Goal: Use online tool/utility: Use online tool/utility

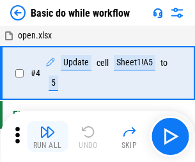
click at [47, 136] on img "button" at bounding box center [47, 131] width 15 height 15
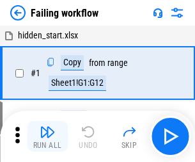
click at [47, 136] on img "button" at bounding box center [47, 131] width 15 height 15
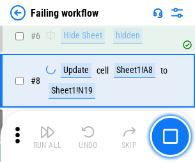
scroll to position [271, 0]
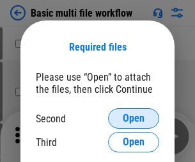
click at [134, 118] on span "Open" at bounding box center [134, 118] width 22 height 10
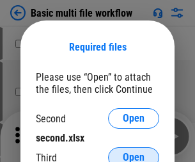
click at [134, 152] on span "Open" at bounding box center [134, 157] width 22 height 10
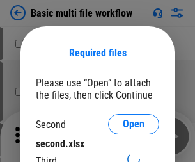
scroll to position [6, 0]
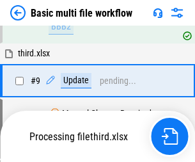
scroll to position [445, 0]
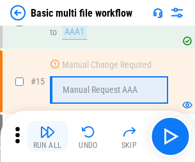
click at [47, 136] on img "button" at bounding box center [47, 131] width 15 height 15
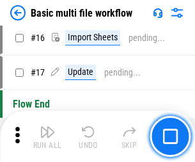
click at [47, 136] on img "button" at bounding box center [47, 131] width 15 height 15
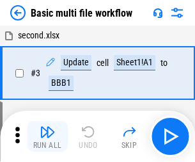
click at [47, 136] on img "button" at bounding box center [47, 131] width 15 height 15
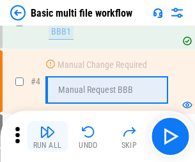
click at [47, 136] on img "button" at bounding box center [47, 131] width 15 height 15
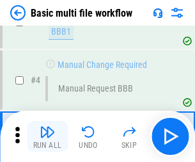
click at [47, 136] on img "button" at bounding box center [47, 131] width 15 height 15
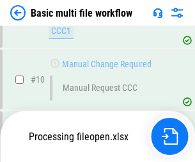
scroll to position [600, 0]
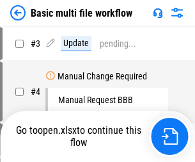
scroll to position [52, 0]
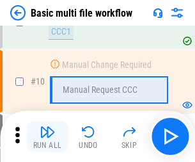
click at [47, 136] on img "button" at bounding box center [47, 131] width 15 height 15
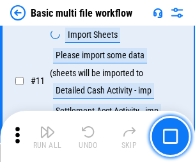
click at [47, 136] on img "button" at bounding box center [47, 131] width 15 height 15
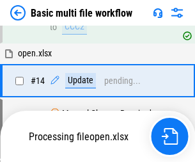
scroll to position [669, 0]
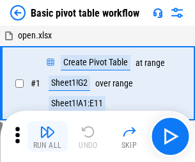
click at [47, 136] on img "button" at bounding box center [47, 131] width 15 height 15
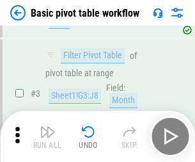
scroll to position [306, 0]
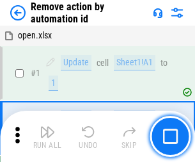
scroll to position [47, 0]
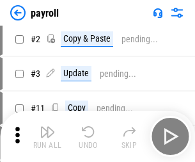
click at [47, 136] on img "button" at bounding box center [47, 131] width 15 height 15
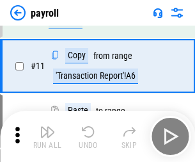
scroll to position [93, 0]
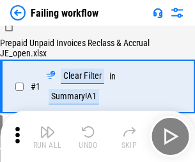
click at [47, 136] on img "button" at bounding box center [47, 131] width 15 height 15
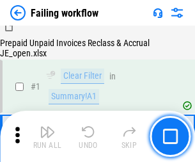
scroll to position [207, 0]
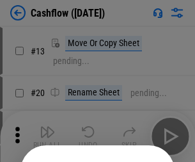
scroll to position [125, 0]
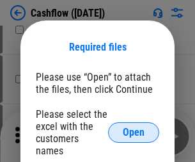
click at [134, 127] on span "Open" at bounding box center [134, 132] width 22 height 10
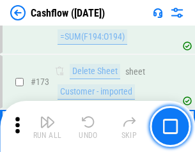
scroll to position [1355, 0]
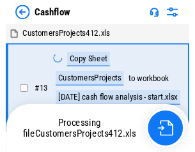
scroll to position [15, 0]
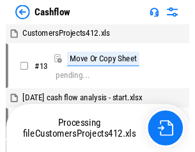
scroll to position [15, 0]
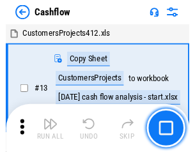
scroll to position [15, 0]
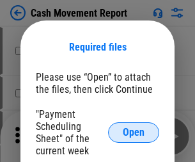
click at [134, 132] on span "Open" at bounding box center [134, 132] width 22 height 10
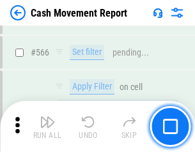
scroll to position [5865, 0]
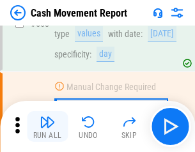
click at [47, 127] on img "button" at bounding box center [47, 122] width 15 height 15
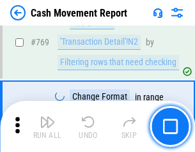
scroll to position [7111, 0]
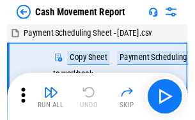
scroll to position [23, 0]
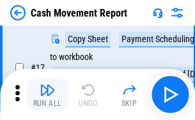
click at [47, 95] on img "button" at bounding box center [47, 90] width 15 height 15
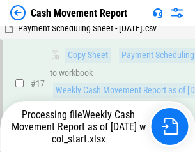
scroll to position [266, 0]
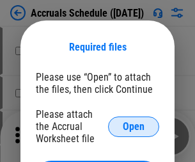
click at [134, 126] on span "Open" at bounding box center [134, 127] width 22 height 10
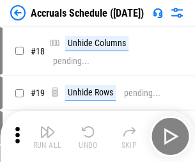
scroll to position [123, 0]
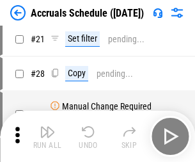
click at [47, 136] on img "button" at bounding box center [47, 131] width 15 height 15
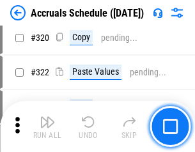
scroll to position [2380, 0]
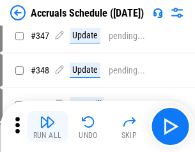
click at [47, 127] on img "button" at bounding box center [47, 122] width 15 height 15
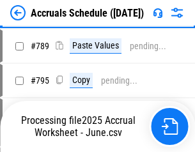
scroll to position [5375, 0]
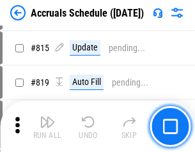
click at [47, 127] on img "button" at bounding box center [47, 122] width 15 height 15
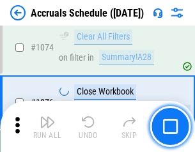
scroll to position [7664, 0]
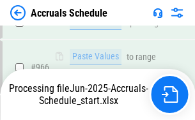
scroll to position [7100, 0]
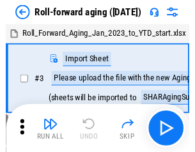
scroll to position [2, 0]
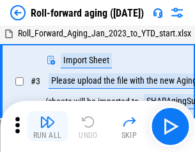
click at [47, 127] on img "button" at bounding box center [47, 122] width 15 height 15
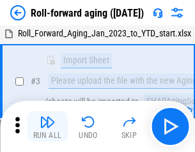
click at [47, 127] on img "button" at bounding box center [47, 122] width 15 height 15
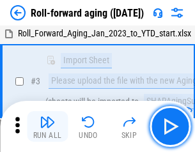
scroll to position [83, 0]
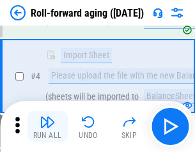
click at [47, 127] on img "button" at bounding box center [47, 122] width 15 height 15
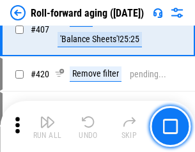
scroll to position [4437, 0]
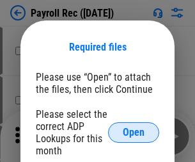
click at [134, 132] on span "Open" at bounding box center [134, 132] width 22 height 10
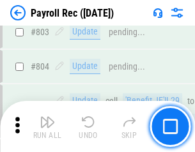
scroll to position [8130, 0]
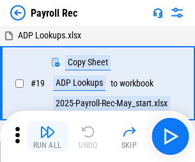
click at [47, 136] on img "button" at bounding box center [47, 131] width 15 height 15
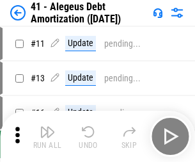
click at [47, 136] on img "button" at bounding box center [47, 131] width 15 height 15
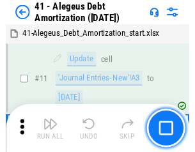
scroll to position [158, 0]
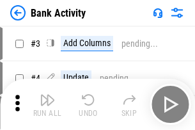
click at [47, 104] on img "button" at bounding box center [47, 99] width 15 height 15
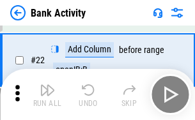
scroll to position [343, 0]
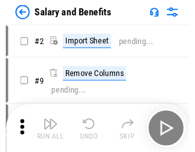
scroll to position [17, 0]
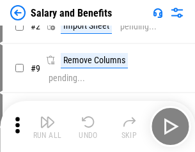
click at [47, 127] on img "button" at bounding box center [47, 122] width 15 height 15
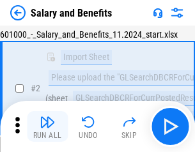
click at [47, 127] on img "button" at bounding box center [47, 122] width 15 height 15
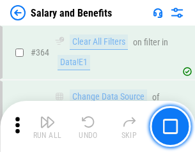
scroll to position [6026, 0]
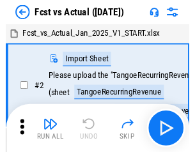
scroll to position [17, 0]
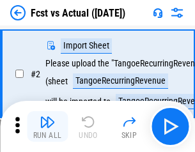
click at [47, 127] on img "button" at bounding box center [47, 122] width 15 height 15
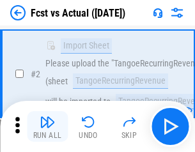
click at [47, 127] on img "button" at bounding box center [47, 122] width 15 height 15
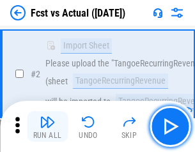
scroll to position [120, 0]
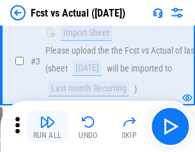
click at [47, 127] on img "button" at bounding box center [47, 122] width 15 height 15
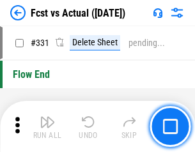
scroll to position [6125, 0]
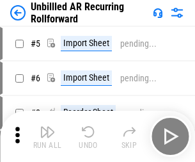
click at [47, 127] on img "button" at bounding box center [47, 131] width 15 height 15
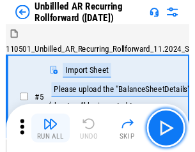
scroll to position [28, 0]
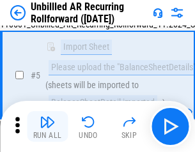
click at [47, 127] on img "button" at bounding box center [47, 122] width 15 height 15
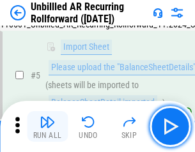
scroll to position [120, 0]
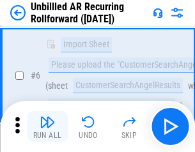
click at [47, 127] on img "button" at bounding box center [47, 122] width 15 height 15
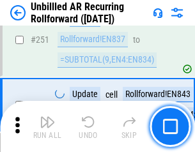
scroll to position [4346, 0]
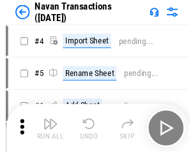
scroll to position [20, 0]
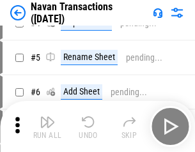
click at [47, 127] on img "button" at bounding box center [47, 122] width 15 height 15
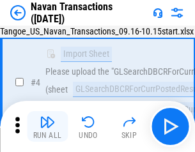
click at [47, 127] on img "button" at bounding box center [47, 122] width 15 height 15
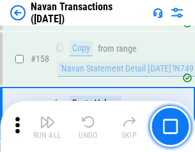
scroll to position [4149, 0]
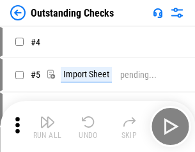
click at [47, 127] on img "button" at bounding box center [47, 122] width 15 height 15
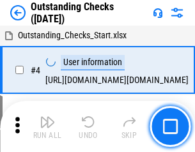
scroll to position [54, 0]
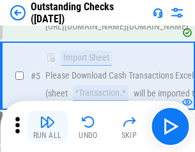
click at [47, 127] on img "button" at bounding box center [47, 122] width 15 height 15
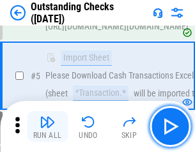
scroll to position [134, 0]
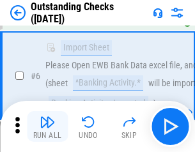
click at [47, 127] on img "button" at bounding box center [47, 122] width 15 height 15
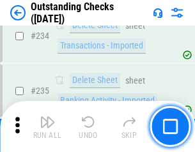
scroll to position [3886, 0]
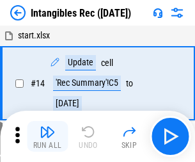
click at [47, 136] on img "button" at bounding box center [47, 131] width 15 height 15
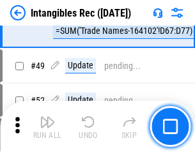
scroll to position [498, 0]
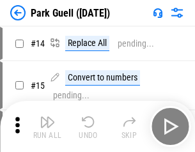
click at [47, 127] on img "button" at bounding box center [47, 122] width 15 height 15
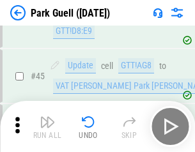
scroll to position [1600, 0]
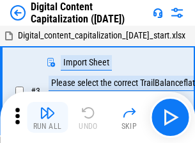
click at [47, 107] on img "button" at bounding box center [47, 112] width 15 height 15
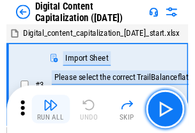
scroll to position [37, 0]
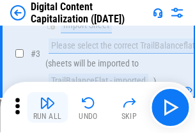
click at [47, 107] on img "button" at bounding box center [47, 102] width 15 height 15
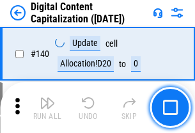
scroll to position [1357, 0]
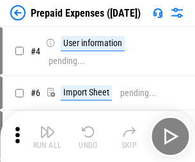
click at [47, 127] on img "button" at bounding box center [47, 131] width 15 height 15
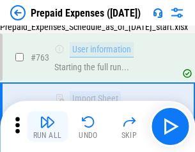
click at [47, 127] on img "button" at bounding box center [47, 122] width 15 height 15
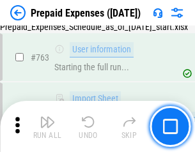
scroll to position [3622, 0]
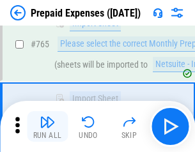
click at [47, 127] on img "button" at bounding box center [47, 122] width 15 height 15
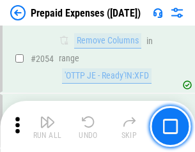
scroll to position [13376, 0]
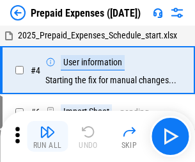
click at [47, 136] on img "button" at bounding box center [47, 131] width 15 height 15
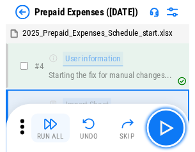
scroll to position [56, 0]
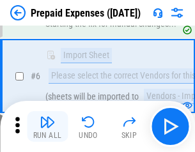
click at [47, 127] on img "button" at bounding box center [47, 122] width 15 height 15
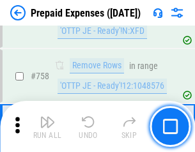
scroll to position [4560, 0]
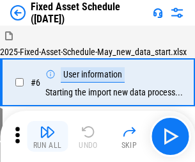
click at [47, 136] on img "button" at bounding box center [47, 131] width 15 height 15
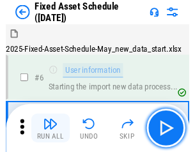
scroll to position [69, 0]
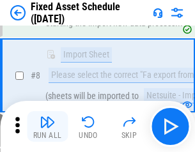
click at [47, 127] on img "button" at bounding box center [47, 122] width 15 height 15
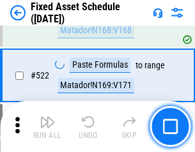
scroll to position [4448, 0]
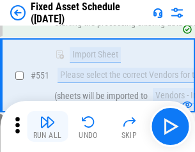
click at [47, 127] on img "button" at bounding box center [47, 122] width 15 height 15
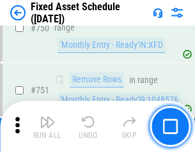
scroll to position [6238, 0]
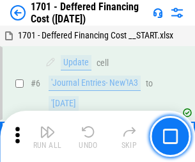
scroll to position [154, 0]
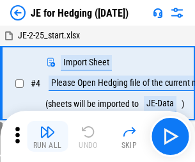
click at [47, 127] on img "button" at bounding box center [47, 131] width 15 height 15
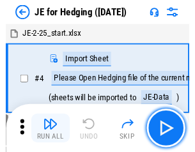
scroll to position [2, 0]
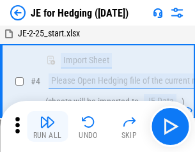
click at [47, 127] on img "button" at bounding box center [47, 122] width 15 height 15
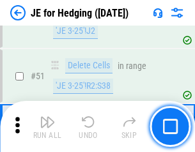
scroll to position [829, 0]
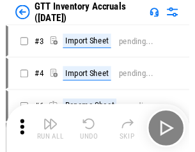
scroll to position [2, 0]
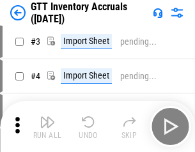
click at [47, 127] on img "button" at bounding box center [47, 122] width 15 height 15
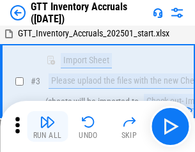
click at [47, 127] on img "button" at bounding box center [47, 122] width 15 height 15
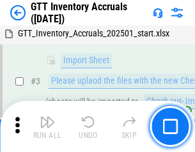
scroll to position [83, 0]
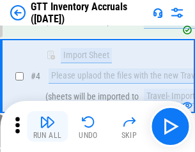
click at [47, 127] on img "button" at bounding box center [47, 122] width 15 height 15
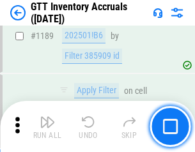
scroll to position [10449, 0]
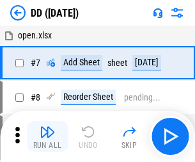
click at [47, 136] on img "button" at bounding box center [47, 131] width 15 height 15
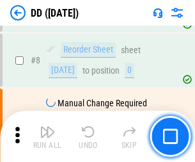
scroll to position [123, 0]
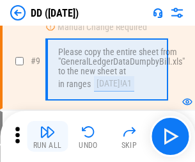
click at [47, 136] on img "button" at bounding box center [47, 131] width 15 height 15
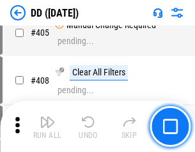
scroll to position [5725, 0]
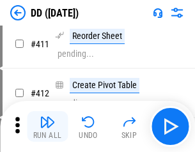
click at [47, 127] on img "button" at bounding box center [47, 122] width 15 height 15
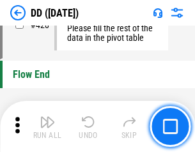
scroll to position [6125, 0]
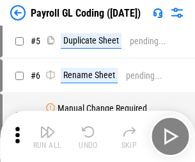
click at [47, 136] on img "button" at bounding box center [47, 131] width 15 height 15
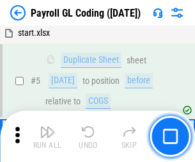
scroll to position [154, 0]
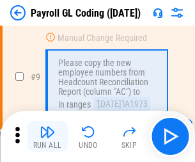
click at [47, 136] on img "button" at bounding box center [47, 131] width 15 height 15
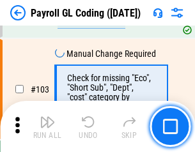
scroll to position [3002, 0]
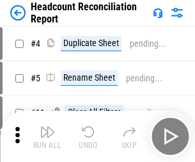
click at [47, 136] on img "button" at bounding box center [47, 131] width 15 height 15
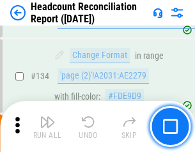
scroll to position [1538, 0]
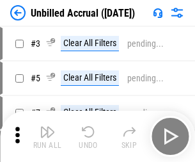
click at [47, 136] on img "button" at bounding box center [47, 131] width 15 height 15
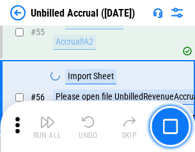
scroll to position [1336, 0]
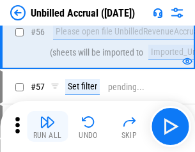
click at [47, 127] on img "button" at bounding box center [47, 122] width 15 height 15
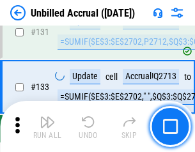
scroll to position [3812, 0]
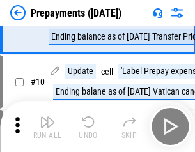
scroll to position [80, 0]
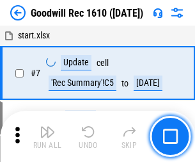
scroll to position [219, 0]
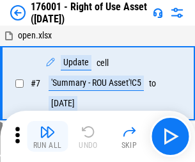
click at [47, 136] on img "button" at bounding box center [47, 131] width 15 height 15
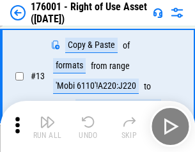
scroll to position [83, 0]
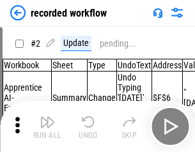
click at [47, 127] on img "button" at bounding box center [47, 122] width 15 height 15
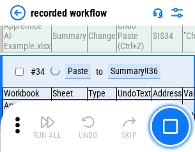
scroll to position [4000, 0]
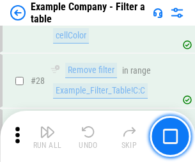
scroll to position [1171, 0]
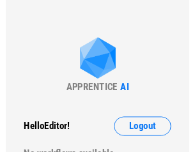
scroll to position [20, 0]
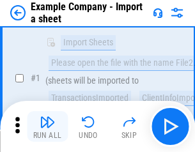
click at [47, 127] on img "button" at bounding box center [47, 122] width 15 height 15
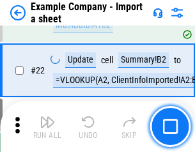
scroll to position [283, 0]
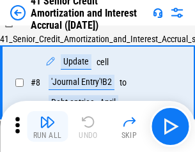
click at [47, 127] on img "button" at bounding box center [47, 122] width 15 height 15
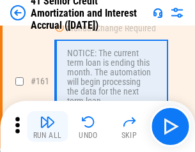
click at [47, 127] on img "button" at bounding box center [47, 122] width 15 height 15
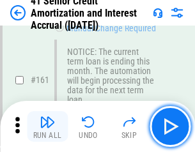
scroll to position [1369, 0]
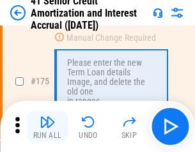
click at [47, 127] on img "button" at bounding box center [47, 122] width 15 height 15
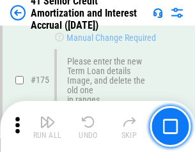
scroll to position [1499, 0]
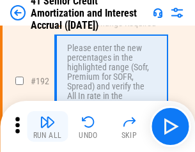
click at [47, 127] on img "button" at bounding box center [47, 122] width 15 height 15
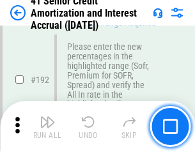
scroll to position [1633, 0]
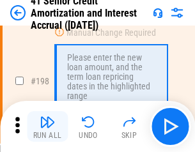
click at [47, 127] on img "button" at bounding box center [47, 122] width 15 height 15
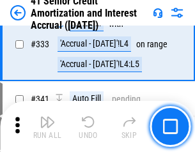
scroll to position [3269, 0]
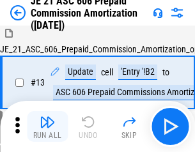
click at [47, 127] on img "button" at bounding box center [47, 122] width 15 height 15
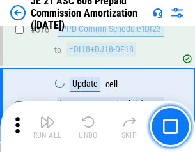
scroll to position [2389, 0]
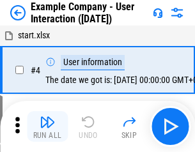
click at [47, 127] on img "button" at bounding box center [47, 122] width 15 height 15
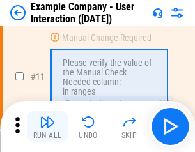
click at [47, 127] on img "button" at bounding box center [47, 122] width 15 height 15
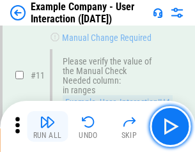
scroll to position [277, 0]
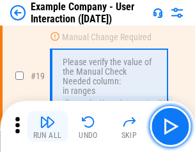
click at [47, 127] on img "button" at bounding box center [47, 122] width 15 height 15
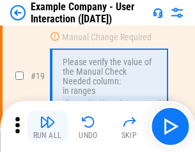
click at [47, 127] on img "button" at bounding box center [47, 122] width 15 height 15
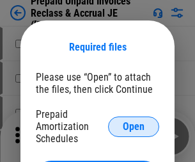
click at [134, 126] on span "Open" at bounding box center [134, 127] width 22 height 10
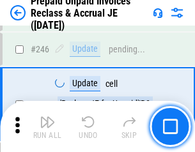
scroll to position [1728, 0]
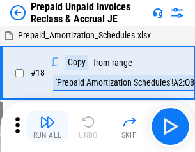
click at [47, 127] on img "button" at bounding box center [47, 122] width 15 height 15
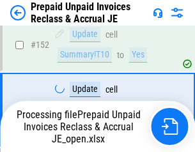
scroll to position [1048, 0]
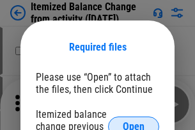
click at [134, 122] on span "Open" at bounding box center [134, 127] width 22 height 10
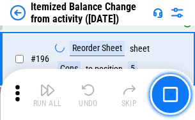
scroll to position [2463, 0]
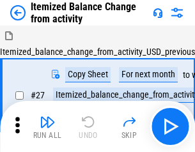
scroll to position [20, 0]
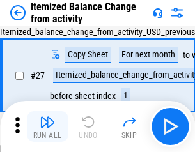
click at [47, 127] on img "button" at bounding box center [47, 122] width 15 height 15
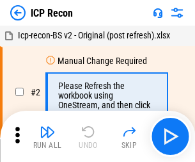
scroll to position [6, 0]
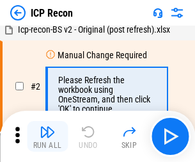
click at [47, 136] on img "button" at bounding box center [47, 131] width 15 height 15
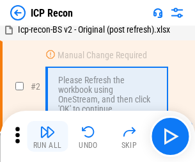
click at [47, 136] on img "button" at bounding box center [47, 131] width 15 height 15
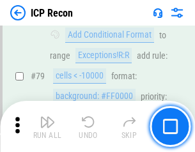
scroll to position [1254, 0]
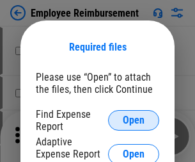
click at [134, 120] on span "Open" at bounding box center [134, 120] width 22 height 10
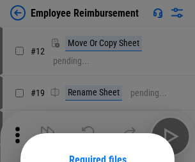
scroll to position [113, 0]
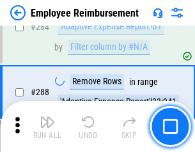
scroll to position [3478, 0]
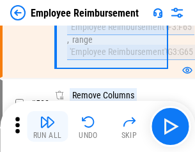
click at [47, 127] on img "button" at bounding box center [47, 122] width 15 height 15
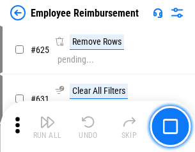
scroll to position [7661, 0]
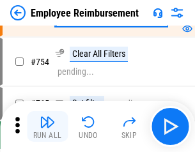
click at [47, 127] on img "button" at bounding box center [47, 122] width 15 height 15
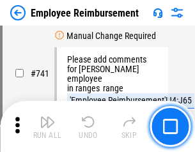
scroll to position [8978, 0]
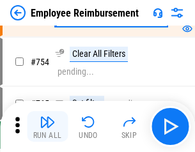
click at [47, 127] on img "button" at bounding box center [47, 122] width 15 height 15
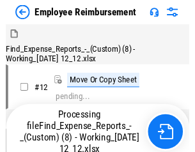
scroll to position [44, 0]
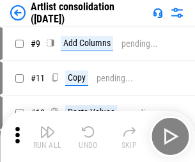
click at [47, 136] on img "button" at bounding box center [47, 131] width 15 height 15
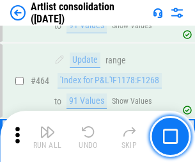
scroll to position [5603, 0]
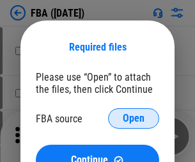
click at [134, 118] on span "Open" at bounding box center [134, 118] width 22 height 10
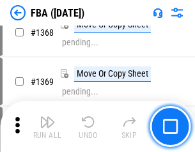
scroll to position [13743, 0]
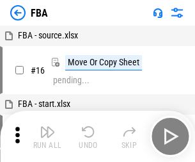
scroll to position [13, 0]
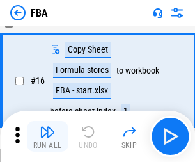
click at [47, 136] on img "button" at bounding box center [47, 131] width 15 height 15
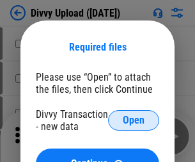
click at [134, 120] on span "Open" at bounding box center [134, 120] width 22 height 10
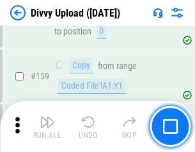
scroll to position [1325, 0]
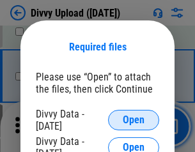
click at [134, 120] on span "Open" at bounding box center [134, 120] width 22 height 10
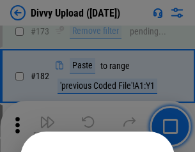
scroll to position [1436, 0]
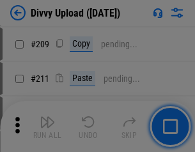
scroll to position [2174, 0]
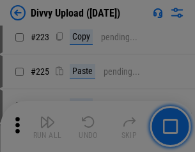
scroll to position [2554, 0]
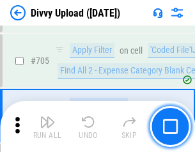
scroll to position [8754, 0]
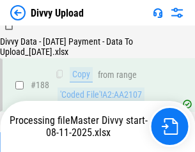
scroll to position [1506, 0]
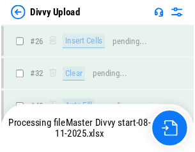
scroll to position [1325, 0]
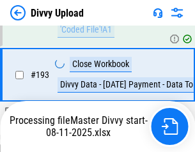
scroll to position [1788, 0]
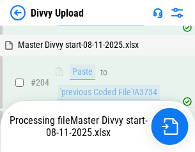
scroll to position [2191, 0]
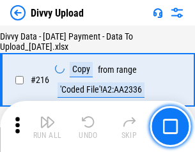
scroll to position [2635, 0]
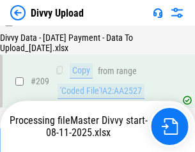
scroll to position [2363, 0]
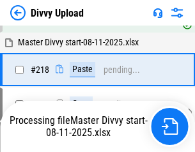
scroll to position [2700, 0]
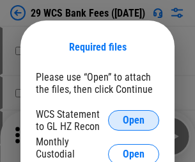
click at [134, 120] on span "Open" at bounding box center [134, 120] width 22 height 10
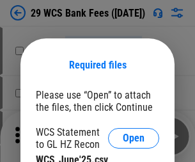
scroll to position [18, 0]
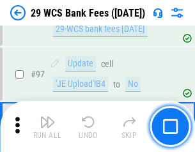
scroll to position [1247, 0]
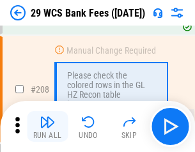
click at [47, 127] on img "button" at bounding box center [47, 122] width 15 height 15
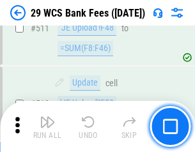
scroll to position [6438, 0]
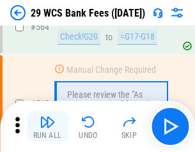
click at [47, 127] on img "button" at bounding box center [47, 122] width 15 height 15
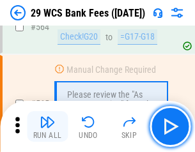
scroll to position [6921, 0]
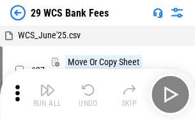
scroll to position [23, 0]
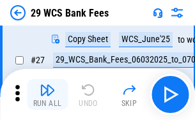
click at [47, 95] on img "button" at bounding box center [47, 90] width 15 height 15
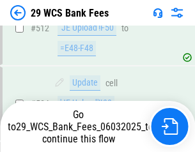
scroll to position [6832, 0]
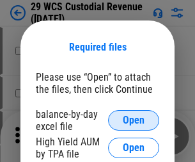
click at [134, 120] on span "Open" at bounding box center [134, 120] width 22 height 10
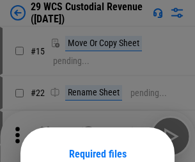
scroll to position [107, 0]
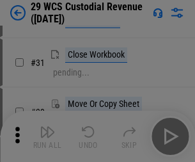
scroll to position [274, 0]
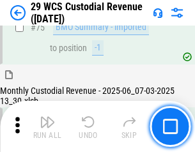
scroll to position [1337, 0]
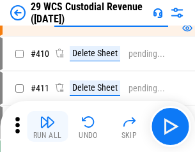
click at [47, 127] on img "button" at bounding box center [47, 122] width 15 height 15
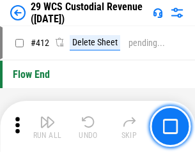
scroll to position [6111, 0]
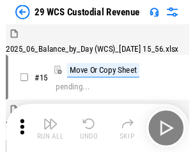
scroll to position [31, 0]
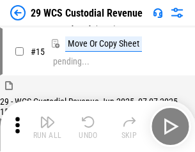
click at [47, 127] on img "button" at bounding box center [47, 122] width 15 height 15
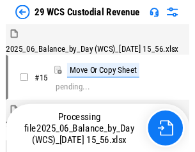
scroll to position [31, 0]
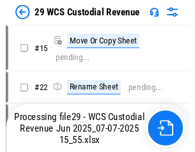
scroll to position [24, 0]
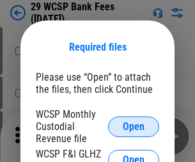
click at [134, 126] on span "Open" at bounding box center [134, 127] width 22 height 10
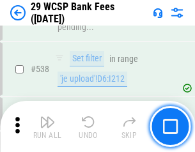
scroll to position [4917, 0]
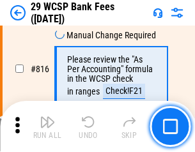
click at [47, 127] on img "button" at bounding box center [47, 122] width 15 height 15
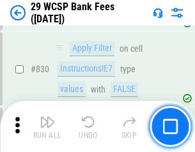
scroll to position [8119, 0]
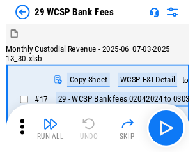
scroll to position [31, 0]
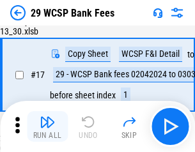
click at [47, 127] on img "button" at bounding box center [47, 122] width 15 height 15
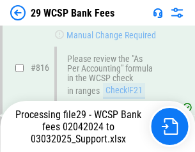
scroll to position [7868, 0]
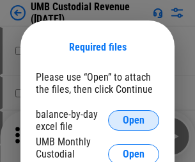
click at [134, 120] on span "Open" at bounding box center [134, 120] width 22 height 10
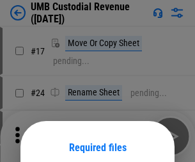
scroll to position [100, 0]
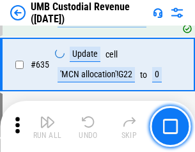
scroll to position [6697, 0]
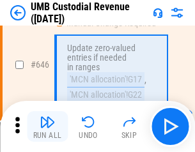
click at [47, 127] on img "button" at bounding box center [47, 122] width 15 height 15
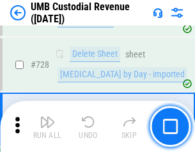
scroll to position [7894, 0]
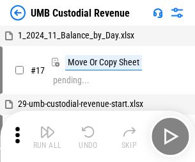
scroll to position [10, 0]
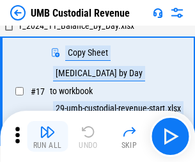
click at [47, 136] on img "button" at bounding box center [47, 131] width 15 height 15
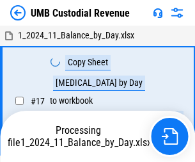
scroll to position [10, 0]
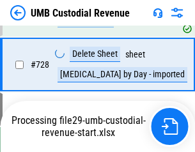
scroll to position [7864, 0]
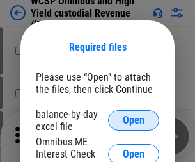
click at [134, 120] on span "Open" at bounding box center [134, 120] width 22 height 10
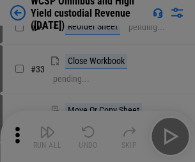
scroll to position [292, 0]
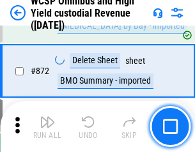
scroll to position [10830, 0]
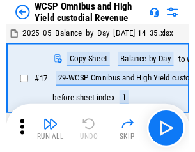
scroll to position [7, 0]
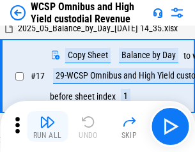
click at [47, 127] on img "button" at bounding box center [47, 122] width 15 height 15
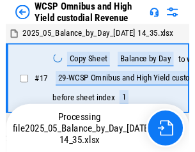
scroll to position [7, 0]
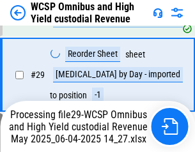
scroll to position [266, 0]
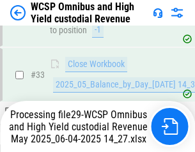
scroll to position [633, 0]
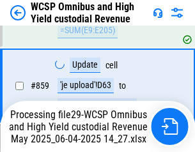
scroll to position [10801, 0]
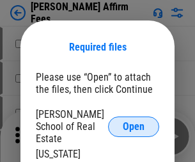
click at [134, 122] on span "Open" at bounding box center [134, 127] width 22 height 10
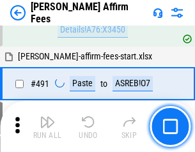
scroll to position [3414, 0]
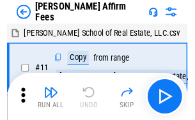
scroll to position [13, 0]
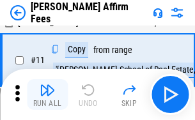
click at [47, 95] on img "button" at bounding box center [47, 90] width 15 height 15
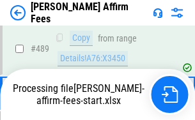
scroll to position [3356, 0]
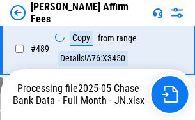
scroll to position [3356, 0]
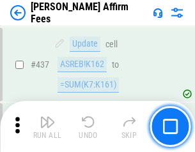
scroll to position [3340, 0]
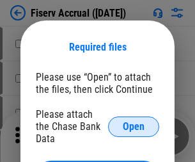
click at [134, 122] on span "Open" at bounding box center [134, 127] width 22 height 10
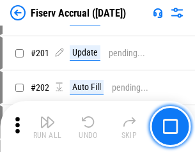
scroll to position [3032, 0]
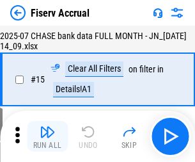
click at [47, 136] on img "button" at bounding box center [47, 131] width 15 height 15
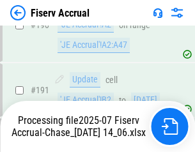
scroll to position [3447, 0]
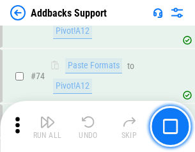
scroll to position [932, 0]
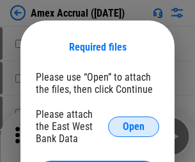
click at [134, 126] on span "Open" at bounding box center [134, 127] width 22 height 10
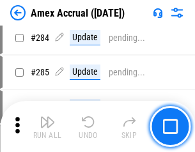
scroll to position [3504, 0]
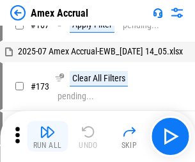
click at [47, 136] on img "button" at bounding box center [47, 131] width 15 height 15
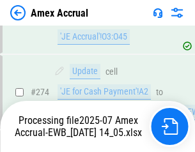
scroll to position [3813, 0]
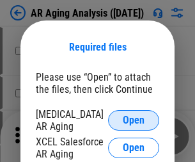
click at [134, 118] on span "Open" at bounding box center [134, 120] width 22 height 10
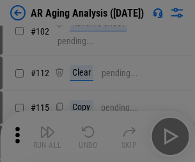
scroll to position [176, 0]
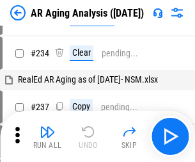
scroll to position [13, 0]
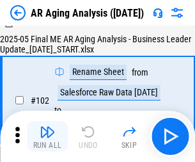
click at [47, 136] on img "button" at bounding box center [47, 131] width 15 height 15
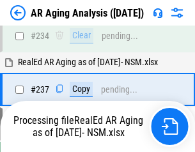
scroll to position [1984, 0]
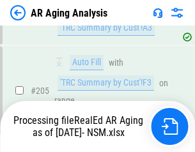
scroll to position [1914, 0]
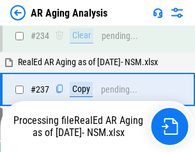
scroll to position [1969, 0]
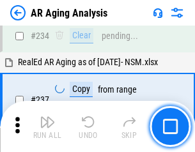
scroll to position [1969, 0]
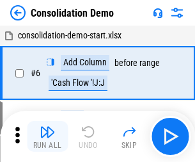
click at [47, 136] on img "button" at bounding box center [47, 131] width 15 height 15
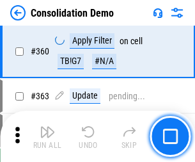
scroll to position [4289, 0]
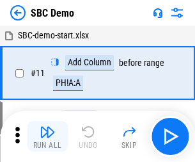
click at [47, 136] on img "button" at bounding box center [47, 131] width 15 height 15
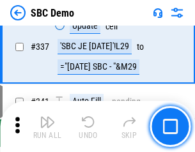
scroll to position [3366, 0]
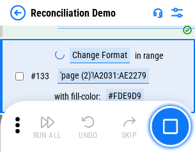
scroll to position [1520, 0]
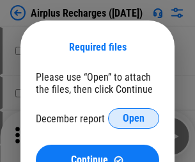
click at [134, 118] on span "Open" at bounding box center [134, 118] width 22 height 10
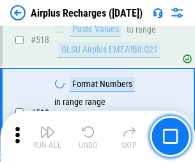
scroll to position [5506, 0]
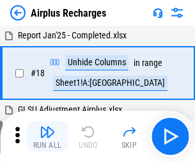
click at [47, 136] on img "button" at bounding box center [47, 131] width 15 height 15
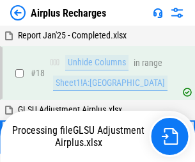
scroll to position [56, 0]
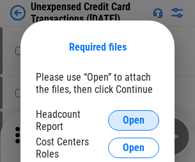
click at [134, 120] on span "Open" at bounding box center [134, 120] width 22 height 10
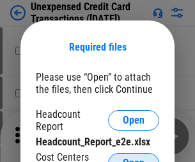
click at [134, 158] on span "Open" at bounding box center [134, 163] width 22 height 10
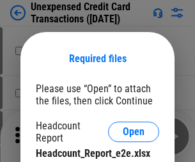
scroll to position [12, 0]
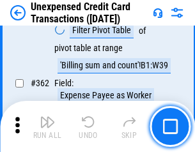
scroll to position [3291, 0]
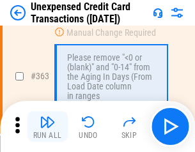
click at [47, 127] on img "button" at bounding box center [47, 122] width 15 height 15
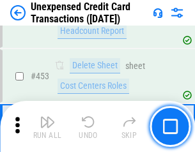
scroll to position [4364, 0]
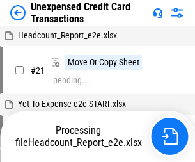
scroll to position [20, 0]
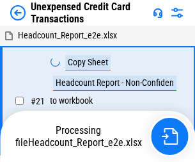
scroll to position [20, 0]
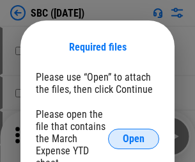
click at [134, 138] on span "Open" at bounding box center [134, 139] width 22 height 10
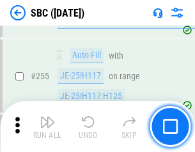
scroll to position [2501, 0]
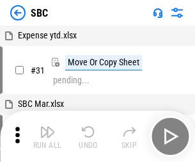
scroll to position [13, 0]
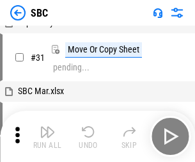
click at [47, 136] on img "button" at bounding box center [47, 131] width 15 height 15
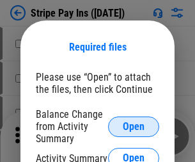
click at [134, 126] on span "Open" at bounding box center [134, 127] width 22 height 10
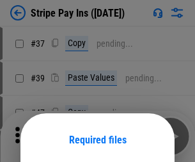
scroll to position [93, 0]
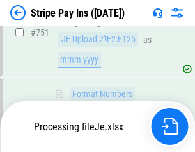
scroll to position [6634, 0]
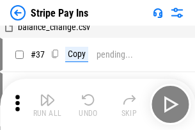
click at [47, 104] on img "button" at bounding box center [47, 99] width 15 height 15
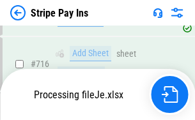
scroll to position [6606, 0]
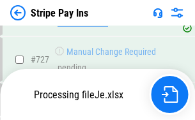
scroll to position [6606, 0]
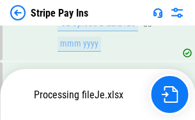
scroll to position [6606, 0]
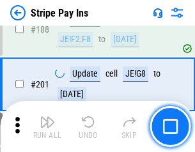
scroll to position [1822, 0]
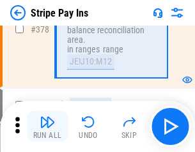
click at [47, 127] on img "button" at bounding box center [47, 122] width 15 height 15
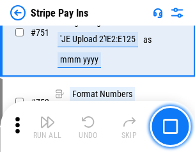
scroll to position [6590, 0]
